Goal: Information Seeking & Learning: Learn about a topic

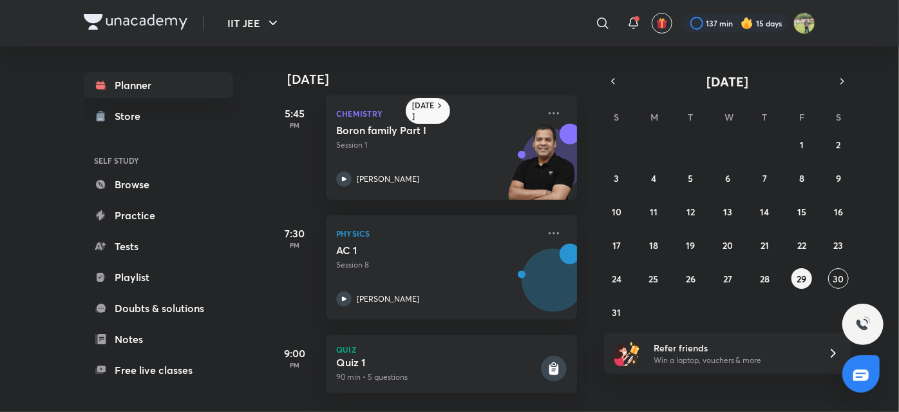
scroll to position [738, 0]
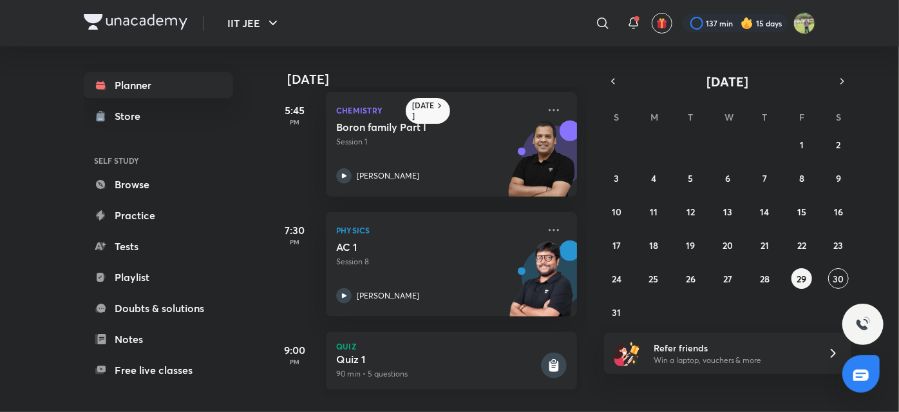
click at [453, 368] on p "90 min • 5 questions" at bounding box center [437, 374] width 202 height 12
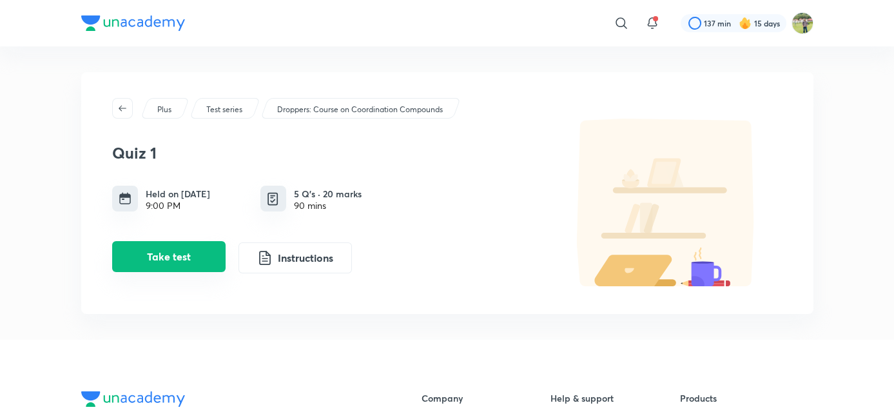
click at [202, 249] on button "Take test" at bounding box center [168, 256] width 113 height 31
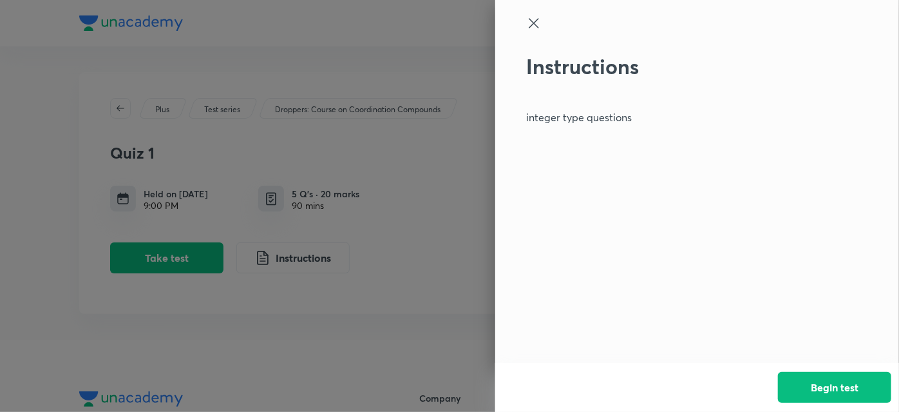
click at [409, 206] on div at bounding box center [449, 206] width 899 height 412
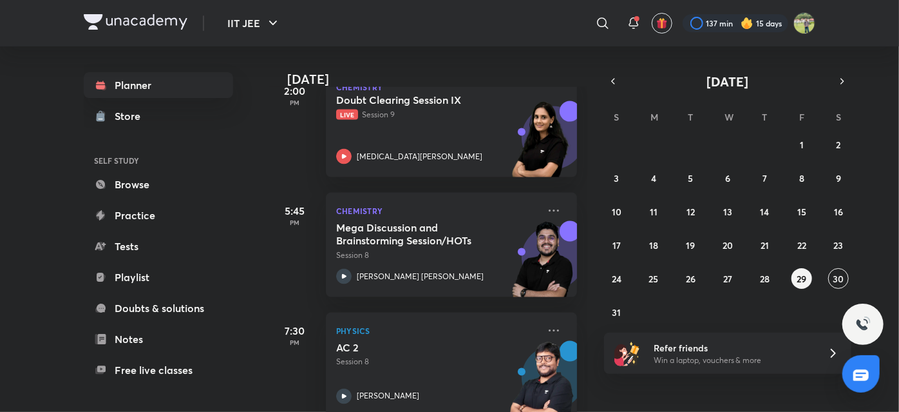
scroll to position [936, 0]
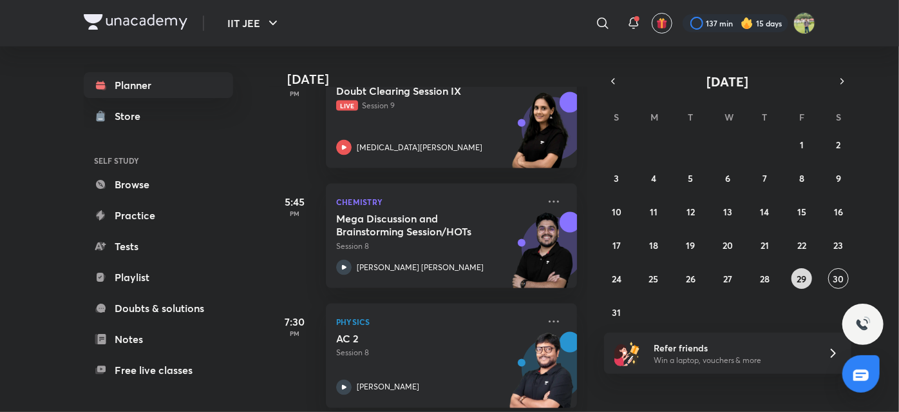
click at [793, 281] on button "29" at bounding box center [802, 278] width 21 height 21
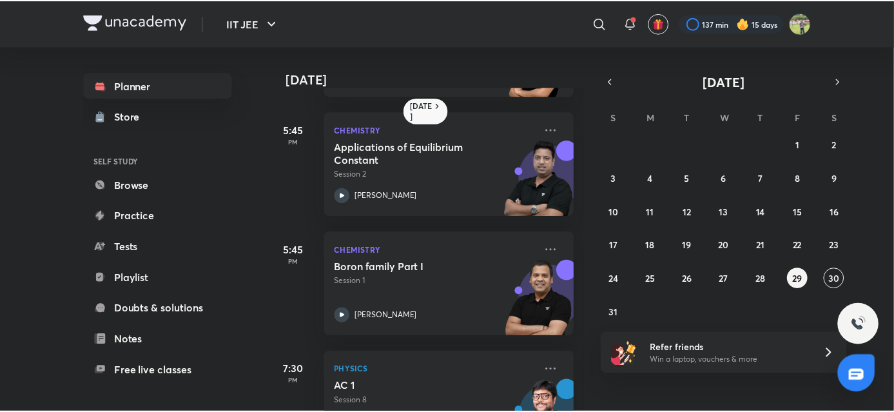
scroll to position [653, 0]
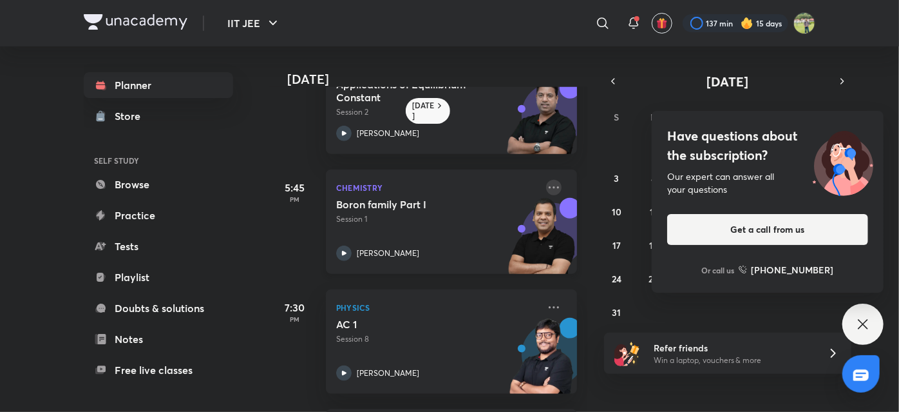
click at [550, 185] on icon at bounding box center [553, 187] width 15 height 15
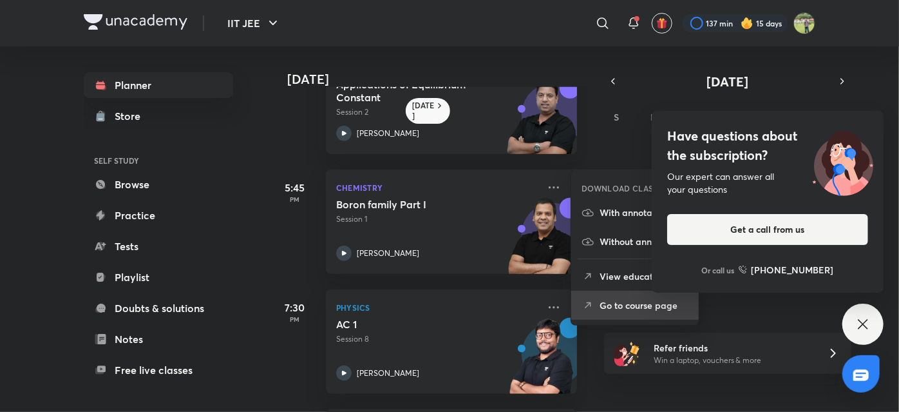
click at [637, 302] on p "Go to course page" at bounding box center [644, 305] width 89 height 14
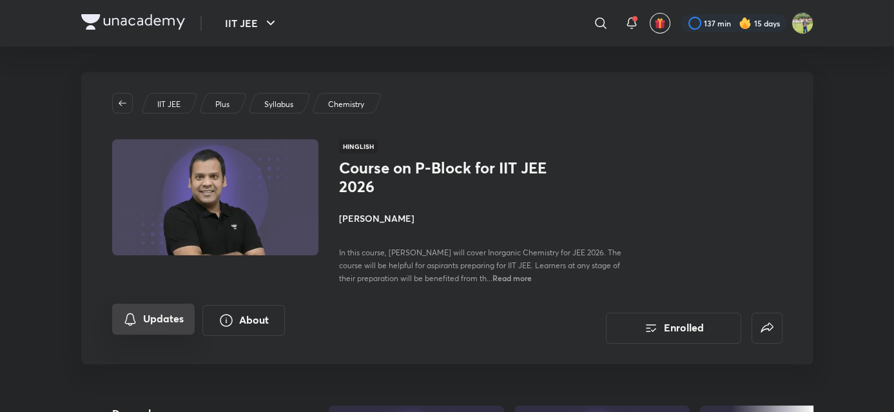
click at [169, 317] on button "Updates" at bounding box center [153, 318] width 82 height 31
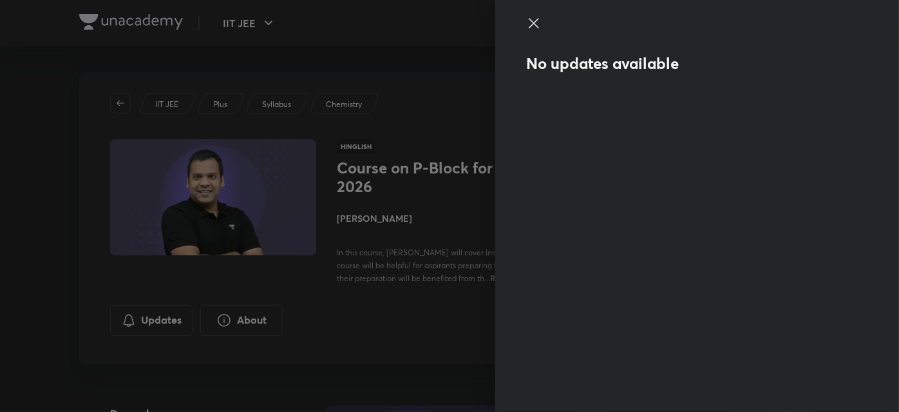
click at [409, 162] on div at bounding box center [449, 206] width 899 height 412
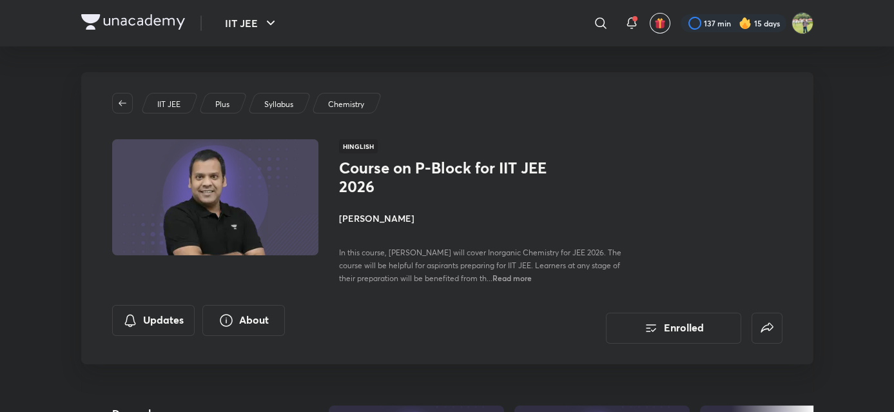
click at [160, 23] on img at bounding box center [133, 21] width 104 height 15
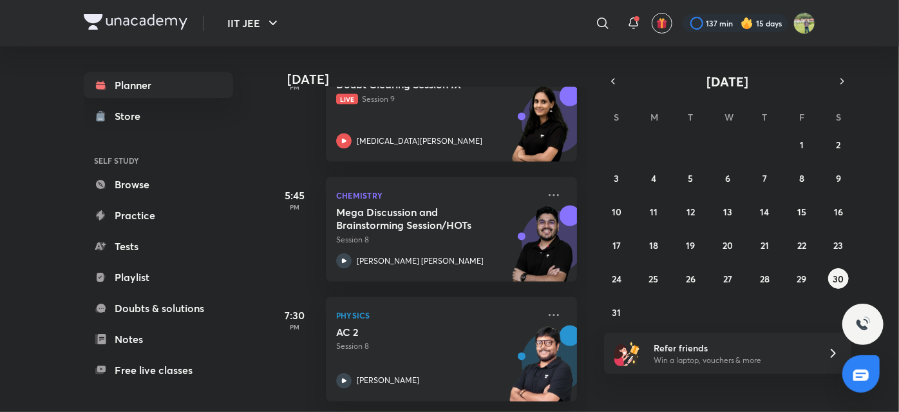
scroll to position [948, 0]
click at [546, 187] on icon at bounding box center [553, 194] width 15 height 15
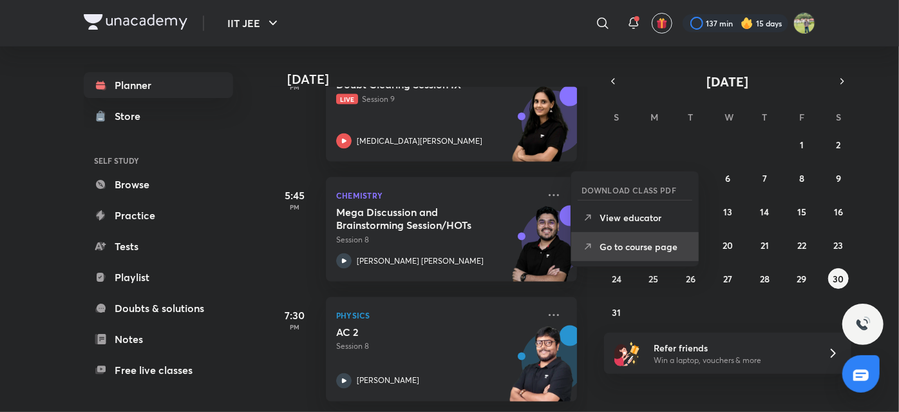
click at [639, 255] on li "Go to course page" at bounding box center [636, 246] width 128 height 29
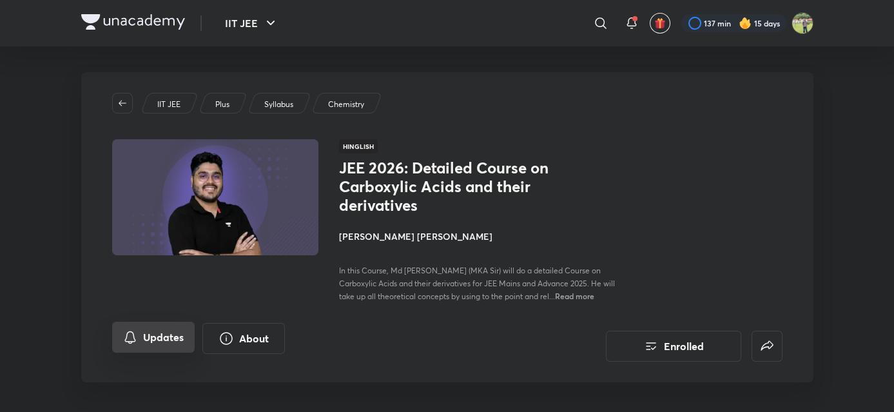
click at [162, 345] on button "Updates" at bounding box center [153, 337] width 82 height 31
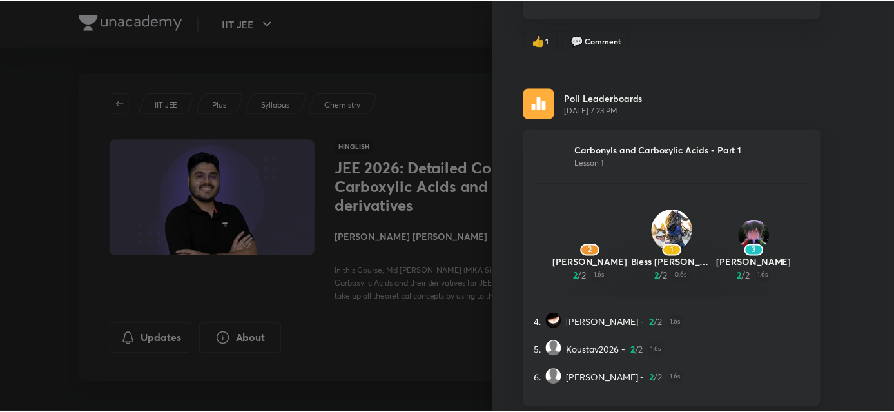
scroll to position [1662, 0]
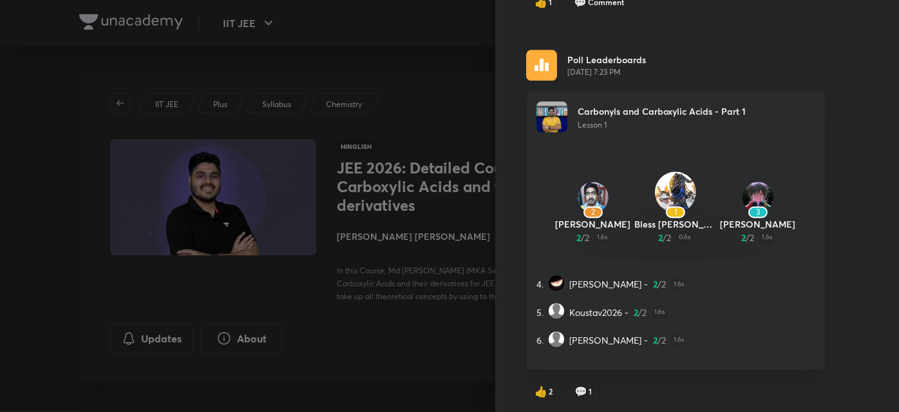
click at [454, 253] on div at bounding box center [449, 206] width 899 height 412
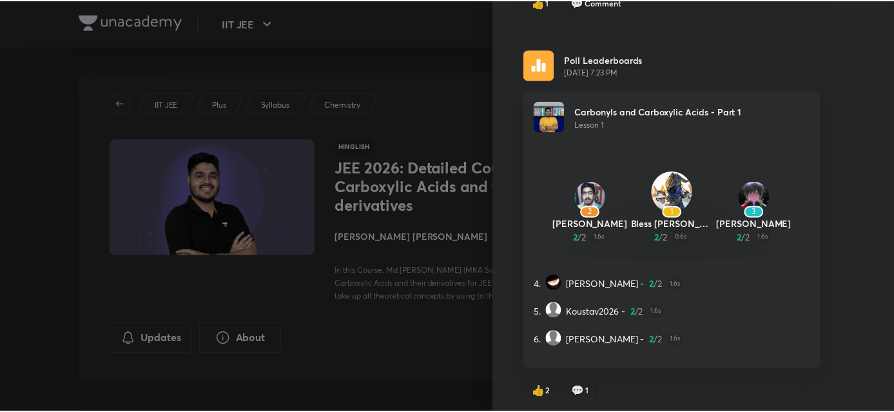
scroll to position [0, 0]
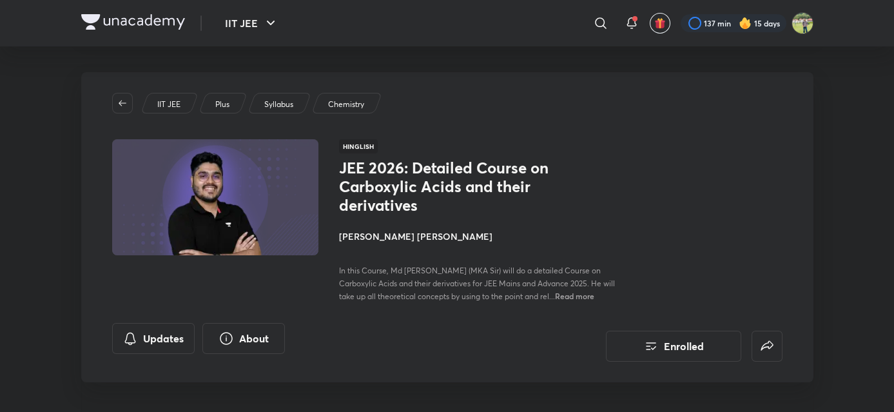
click at [111, 27] on img at bounding box center [133, 21] width 104 height 15
